Goal: Navigation & Orientation: Find specific page/section

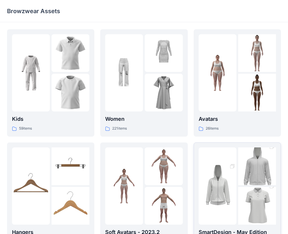
click at [250, 184] on img at bounding box center [257, 166] width 38 height 57
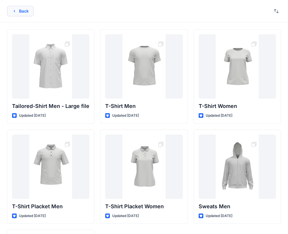
click at [20, 11] on button "Back" at bounding box center [20, 11] width 27 height 11
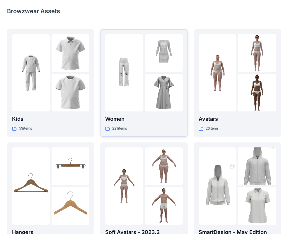
click at [129, 96] on div at bounding box center [124, 72] width 38 height 77
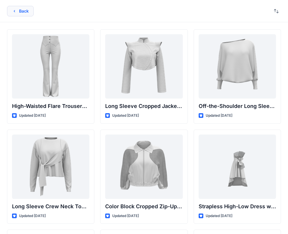
click at [28, 13] on button "Back" at bounding box center [20, 11] width 27 height 11
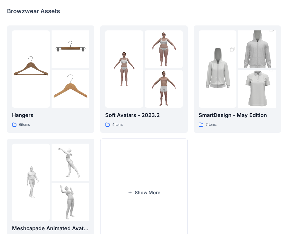
scroll to position [145, 0]
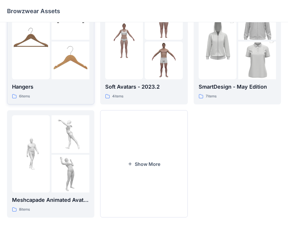
click at [69, 87] on p "Hangers" at bounding box center [50, 87] width 77 height 8
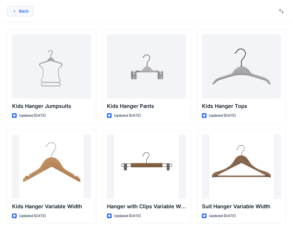
click at [17, 14] on button "Back" at bounding box center [20, 11] width 27 height 11
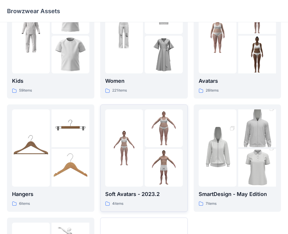
scroll to position [117, 0]
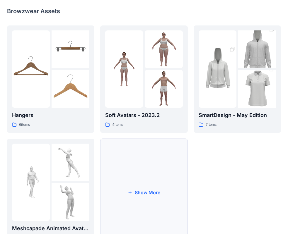
click at [142, 201] on button "Show More" at bounding box center [143, 192] width 87 height 107
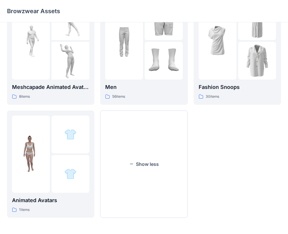
scroll to position [171, 0]
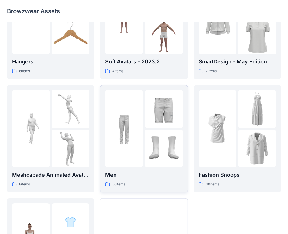
click at [147, 121] on img at bounding box center [164, 109] width 38 height 38
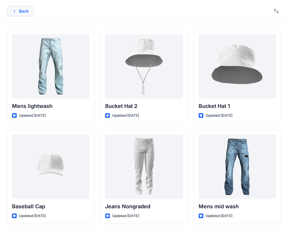
click at [18, 13] on button "Back" at bounding box center [20, 11] width 27 height 11
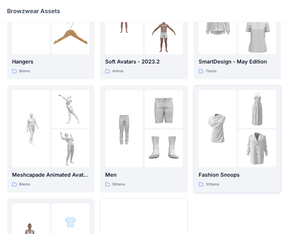
click at [227, 126] on img at bounding box center [217, 129] width 38 height 38
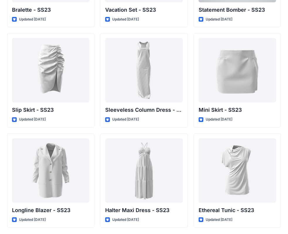
scroll to position [798, 0]
